Goal: Answer question/provide support: Share knowledge or assist other users

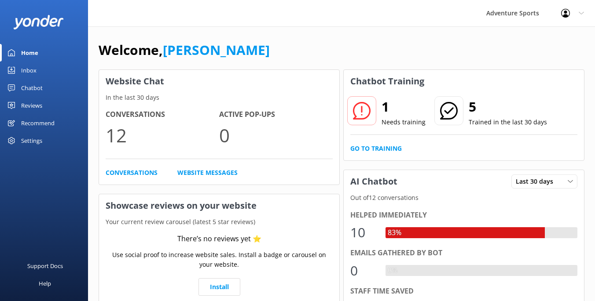
click at [388, 121] on p "Needs training" at bounding box center [403, 122] width 44 height 10
click at [136, 173] on link "Conversations" at bounding box center [132, 173] width 52 height 10
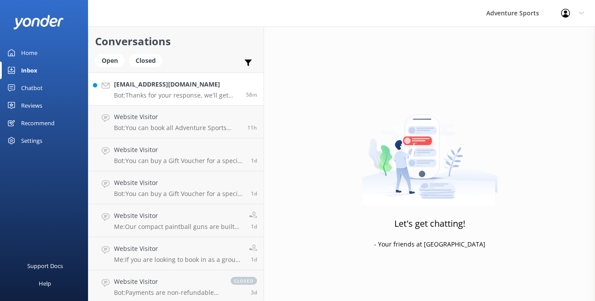
click at [168, 83] on h4 "[EMAIL_ADDRESS][DOMAIN_NAME]" at bounding box center [176, 85] width 125 height 10
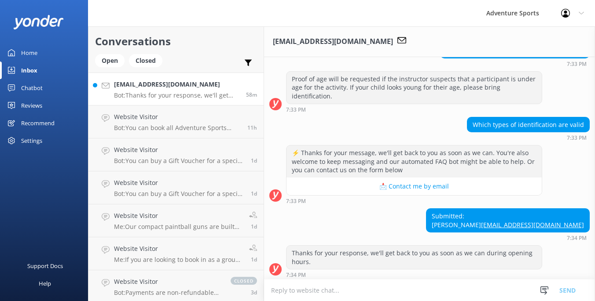
scroll to position [127, 0]
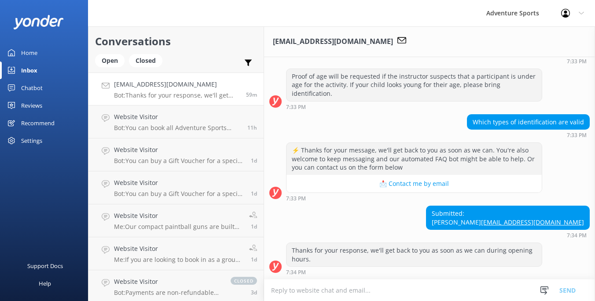
click at [542, 223] on link "[EMAIL_ADDRESS][DOMAIN_NAME]" at bounding box center [532, 222] width 103 height 8
click at [301, 294] on textarea at bounding box center [429, 291] width 331 height 22
paste textarea "Hi [PERSON_NAME], Thank you for the enquiry regarding proof of age. A photo of …"
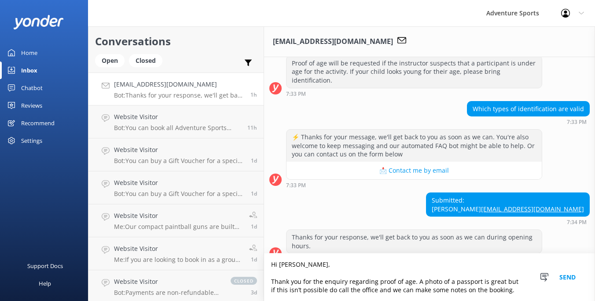
scroll to position [153, 0]
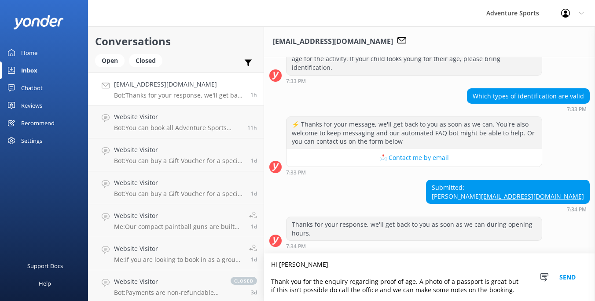
type textarea "Hi [PERSON_NAME], Thank you for the enquiry regarding proof of age. A photo of …"
click at [569, 277] on button "Send" at bounding box center [567, 278] width 33 height 48
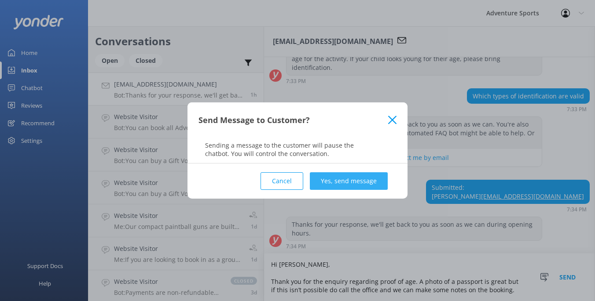
click at [352, 181] on button "Yes, send message" at bounding box center [349, 181] width 78 height 18
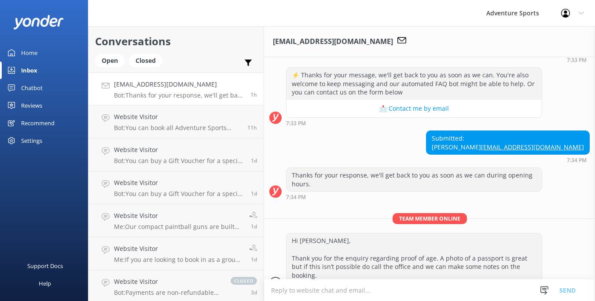
scroll to position [210, 0]
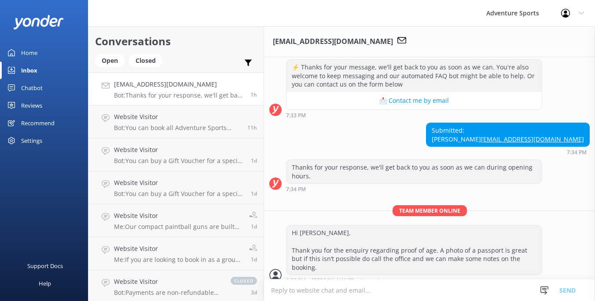
click at [31, 51] on div "Home" at bounding box center [29, 53] width 16 height 18
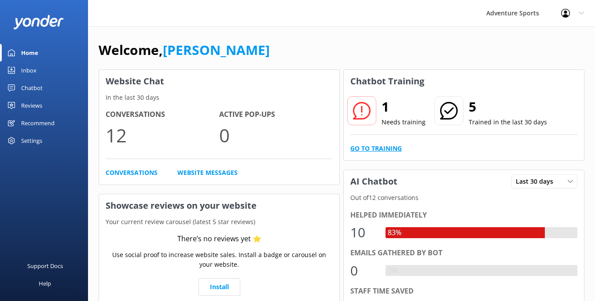
click at [384, 147] on link "Go to Training" at bounding box center [375, 149] width 51 height 10
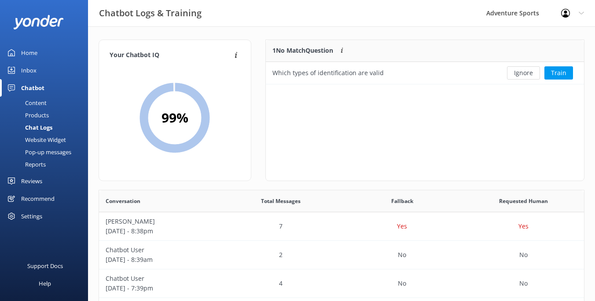
scroll to position [308, 485]
click at [558, 73] on button "Train" at bounding box center [558, 72] width 29 height 13
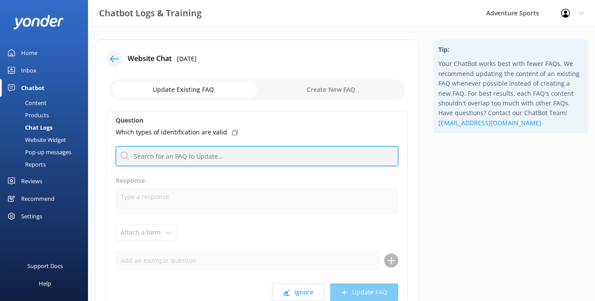
click at [198, 160] on input "text" at bounding box center [257, 156] width 282 height 20
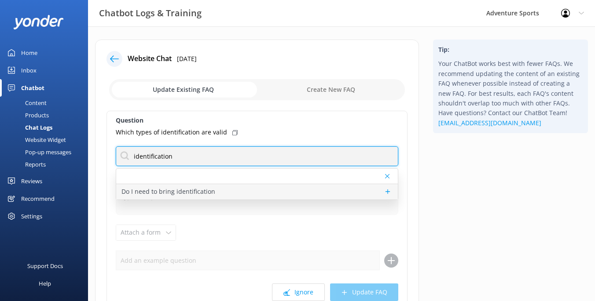
type input "identification"
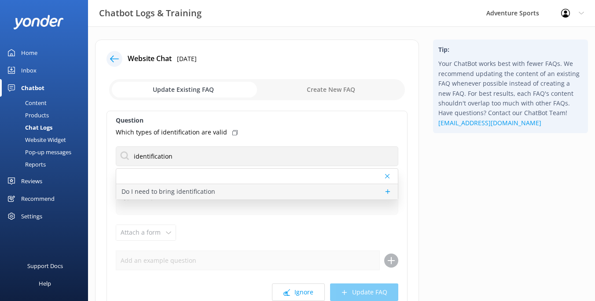
click at [182, 190] on p "Do I need to bring identification" at bounding box center [168, 192] width 94 height 10
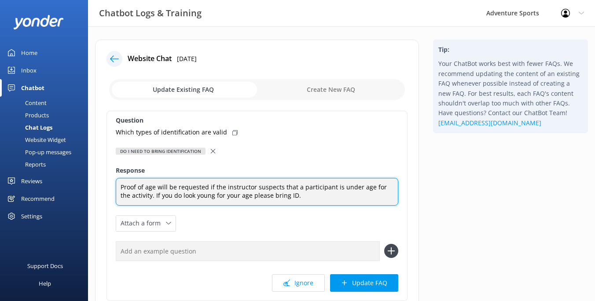
click at [297, 192] on textarea "Proof of age will be requested if the instructor suspects that a participant is…" at bounding box center [257, 192] width 282 height 28
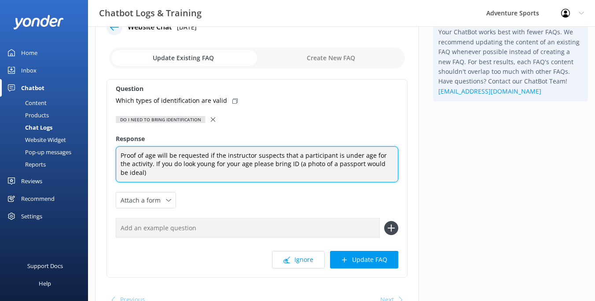
scroll to position [44, 0]
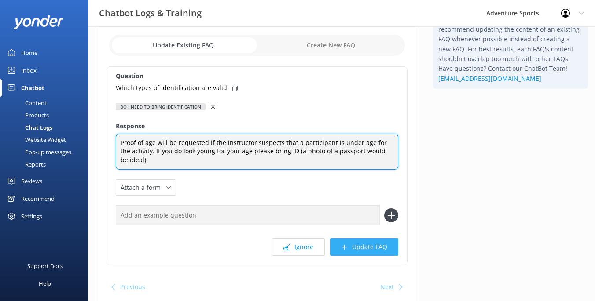
type textarea "Proof of age will be requested if the instructor suspects that a participant is…"
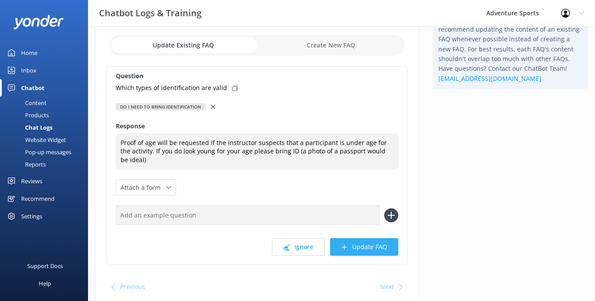
click at [357, 249] on button "Update FAQ" at bounding box center [364, 247] width 68 height 18
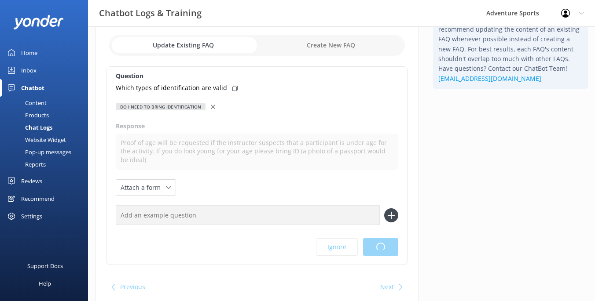
scroll to position [0, 0]
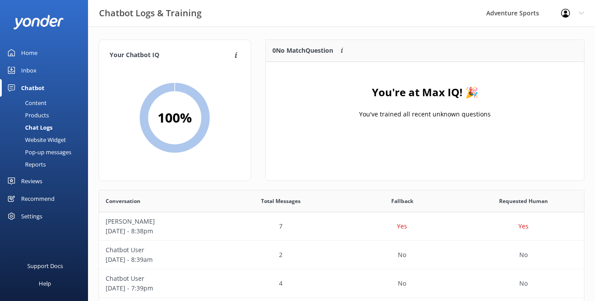
click at [34, 102] on div "Content" at bounding box center [25, 103] width 41 height 12
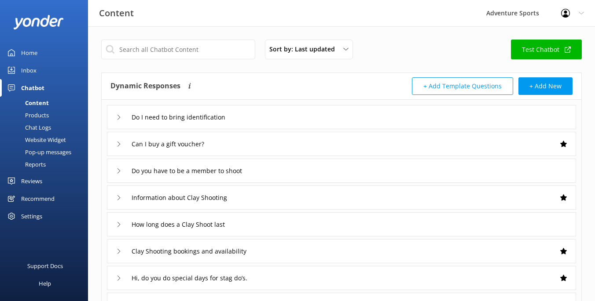
click at [117, 116] on icon at bounding box center [118, 117] width 5 height 5
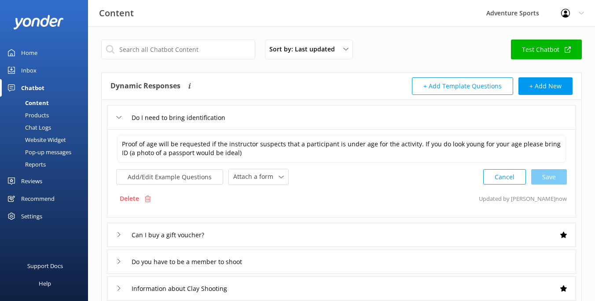
click at [27, 53] on div "Home" at bounding box center [29, 53] width 16 height 18
